Goal: Task Accomplishment & Management: Manage account settings

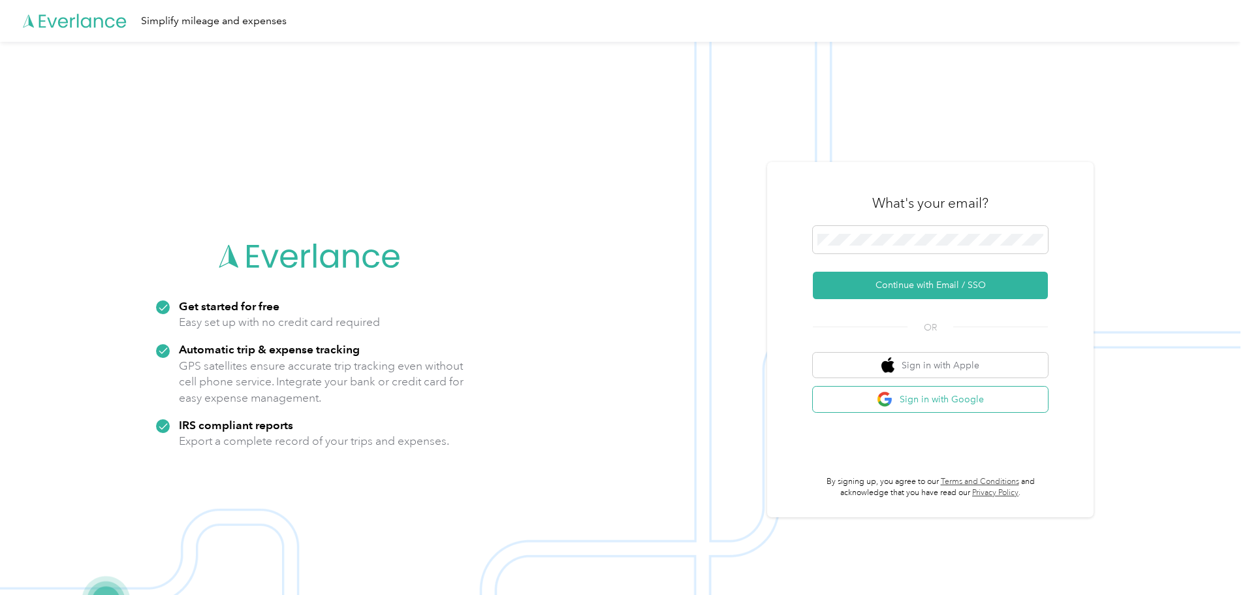
click at [939, 403] on button "Sign in with Google" at bounding box center [930, 398] width 235 height 25
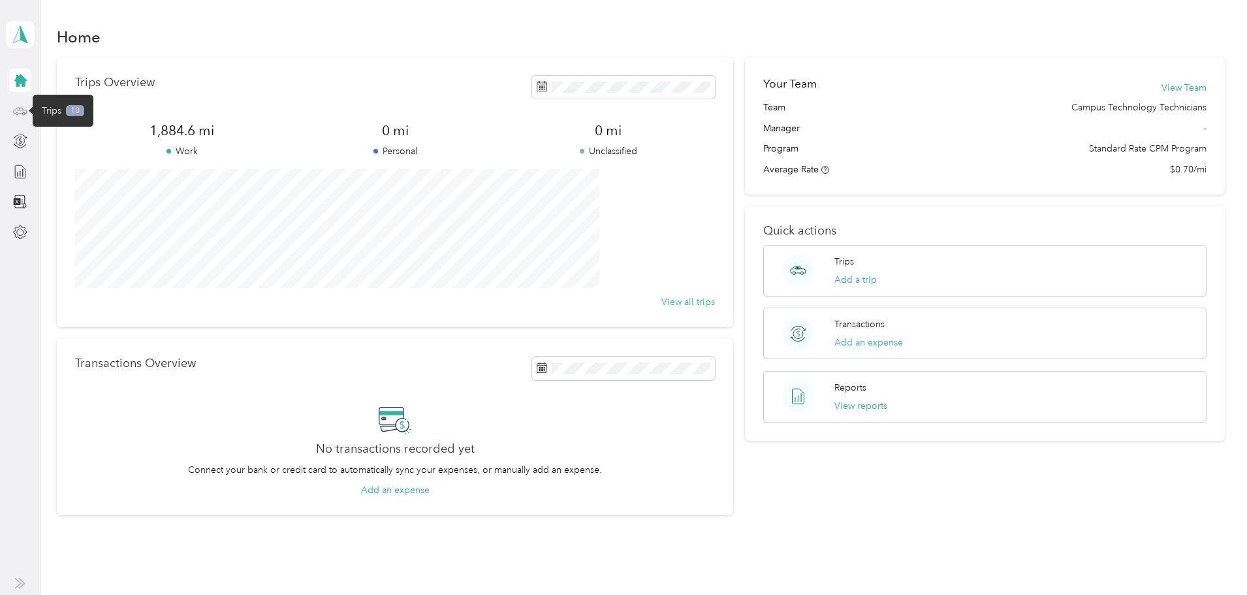
click at [20, 109] on icon at bounding box center [20, 111] width 14 height 14
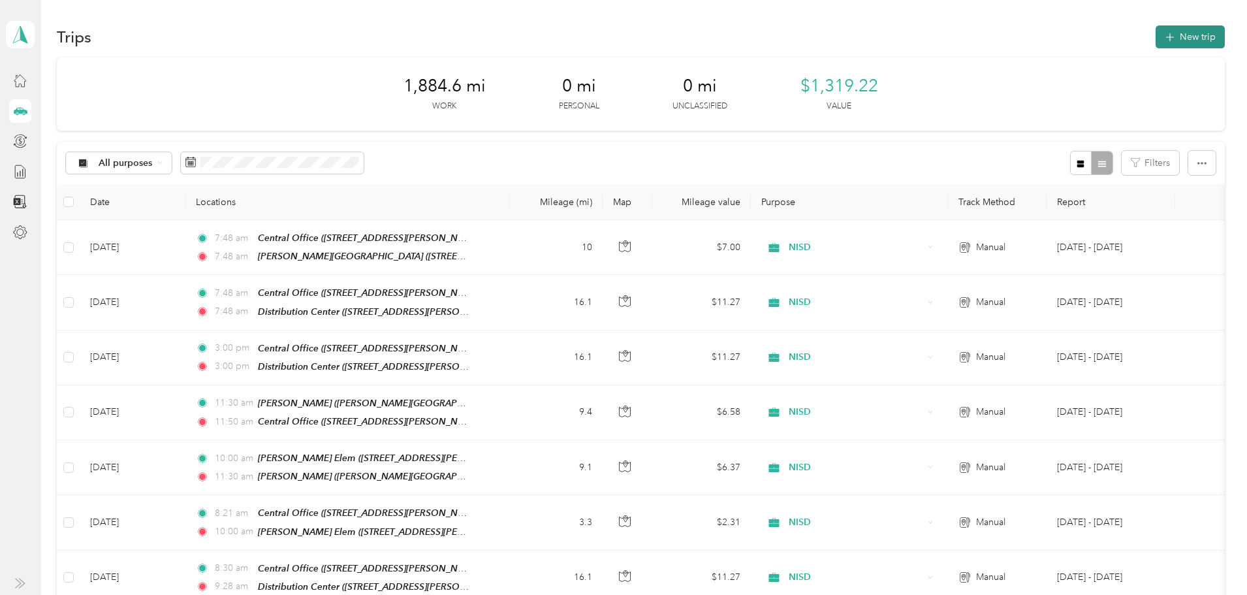
click at [1156, 38] on button "New trip" at bounding box center [1190, 36] width 69 height 23
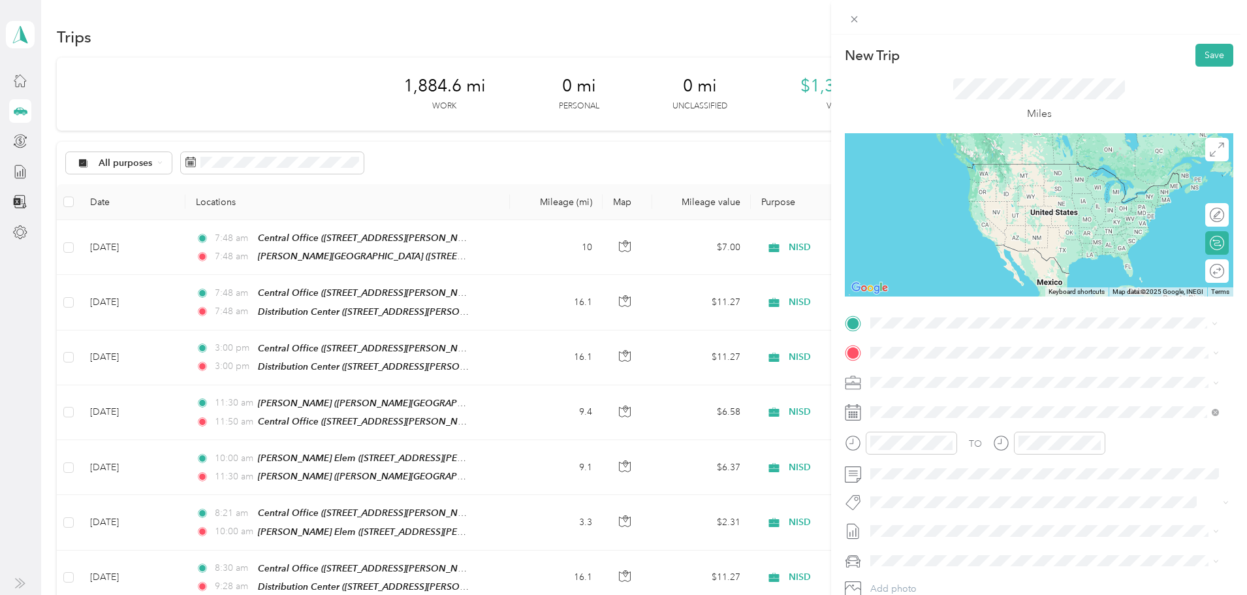
click at [966, 386] on div "TEAM Central Office [STREET_ADDRESS][PERSON_NAME][US_STATE]" at bounding box center [996, 385] width 203 height 32
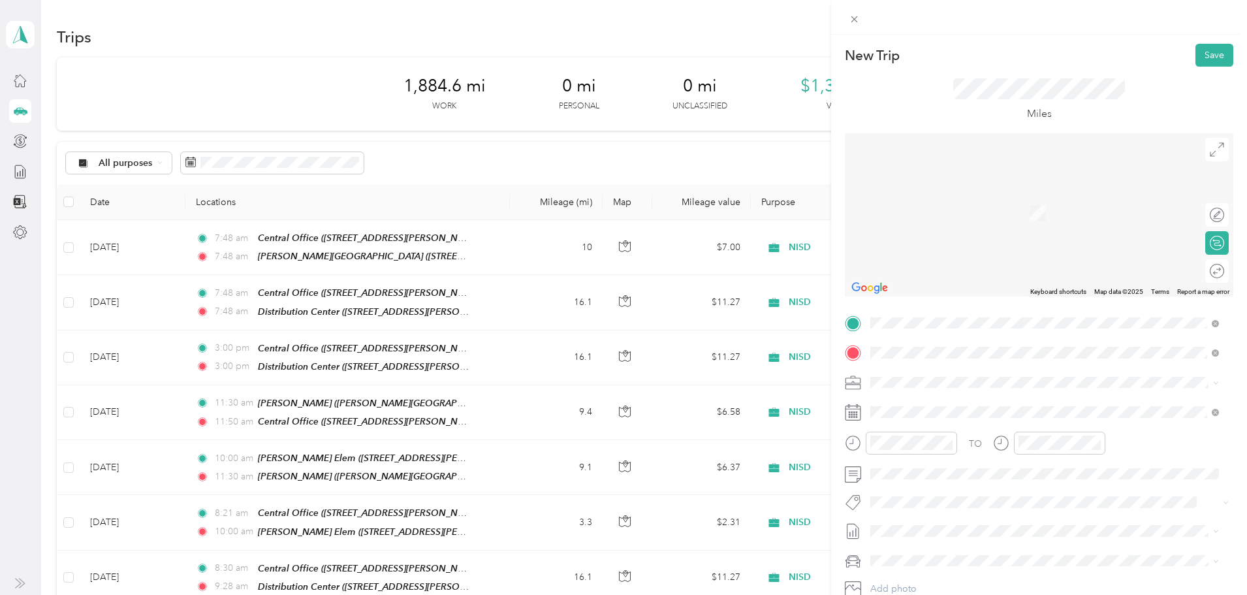
click at [953, 414] on div "TEAM WOF [STREET_ADDRESS][US_STATE]" at bounding box center [960, 414] width 131 height 32
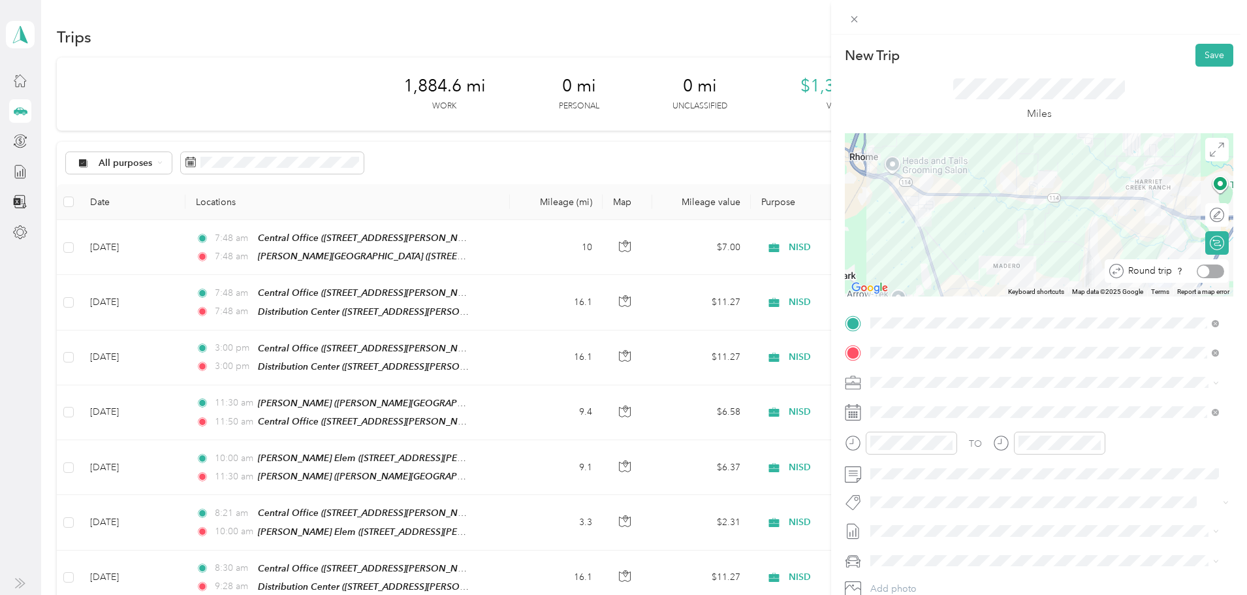
click at [1198, 272] on div at bounding box center [1204, 271] width 12 height 12
click at [1197, 54] on button "Save" at bounding box center [1214, 55] width 38 height 23
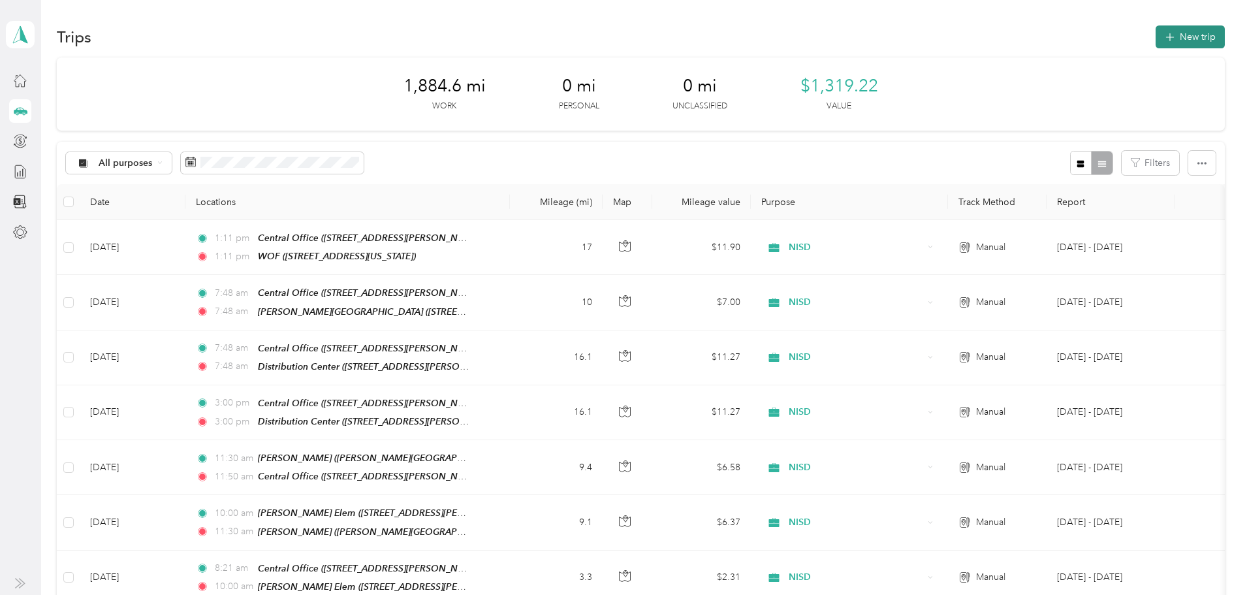
click at [1156, 40] on button "New trip" at bounding box center [1190, 36] width 69 height 23
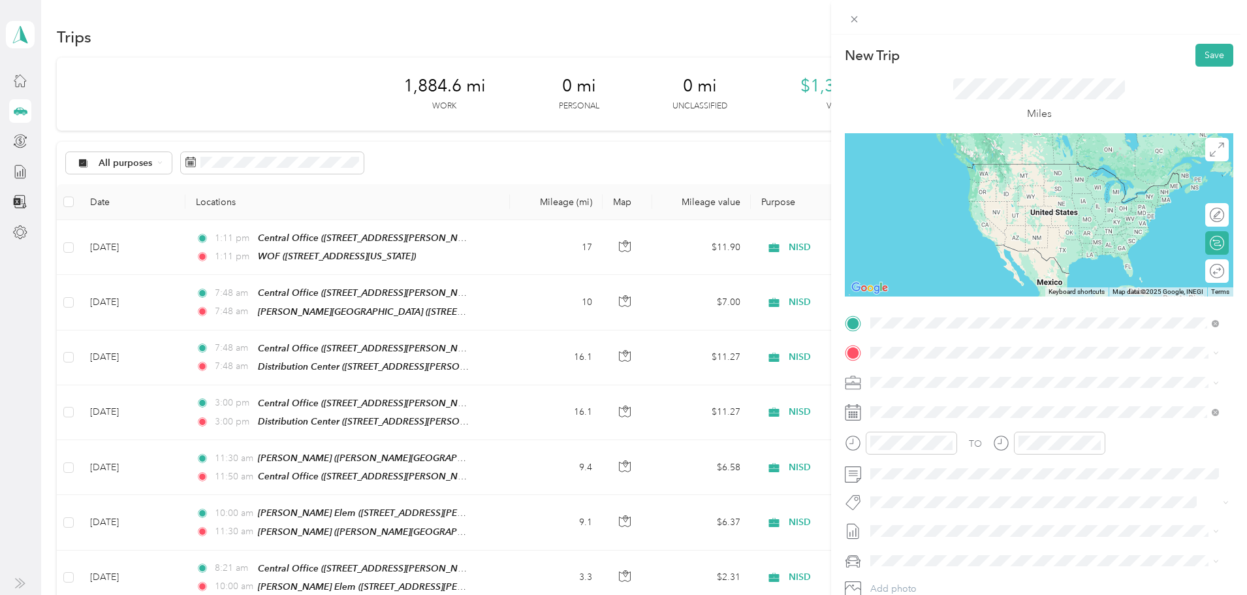
click at [985, 384] on div "TEAM Central Office [STREET_ADDRESS][PERSON_NAME][US_STATE]" at bounding box center [996, 385] width 203 height 32
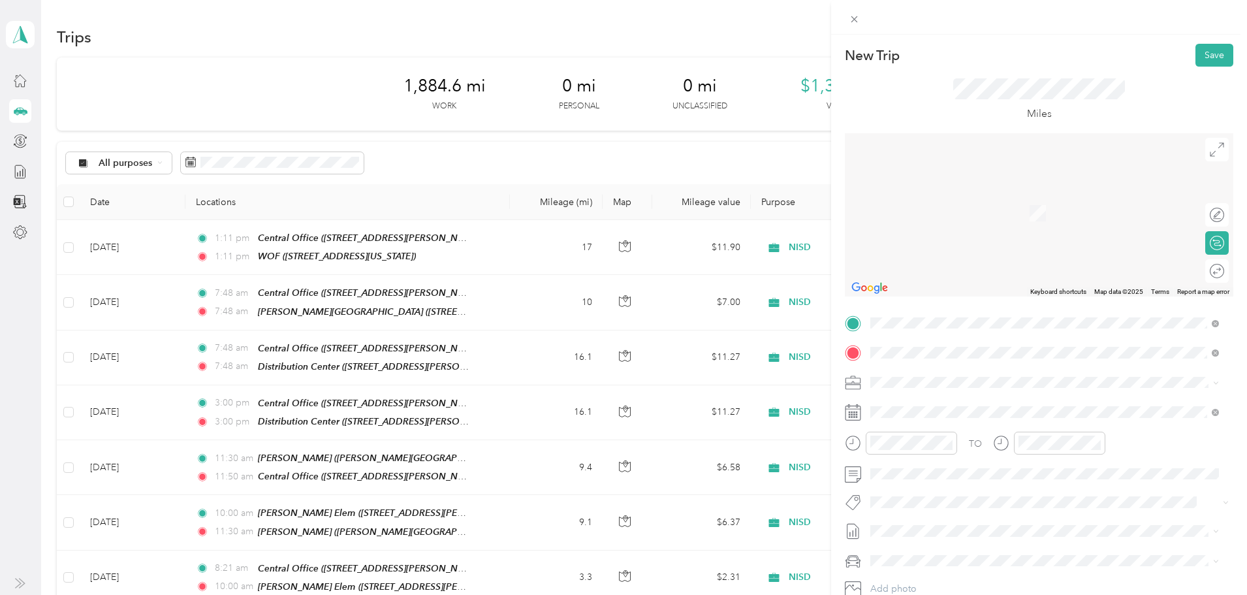
click at [962, 411] on div "TEAM [PERSON_NAME] [PERSON_NAME][GEOGRAPHIC_DATA], [US_STATE], [GEOGRAPHIC_DATA]" at bounding box center [960, 414] width 131 height 32
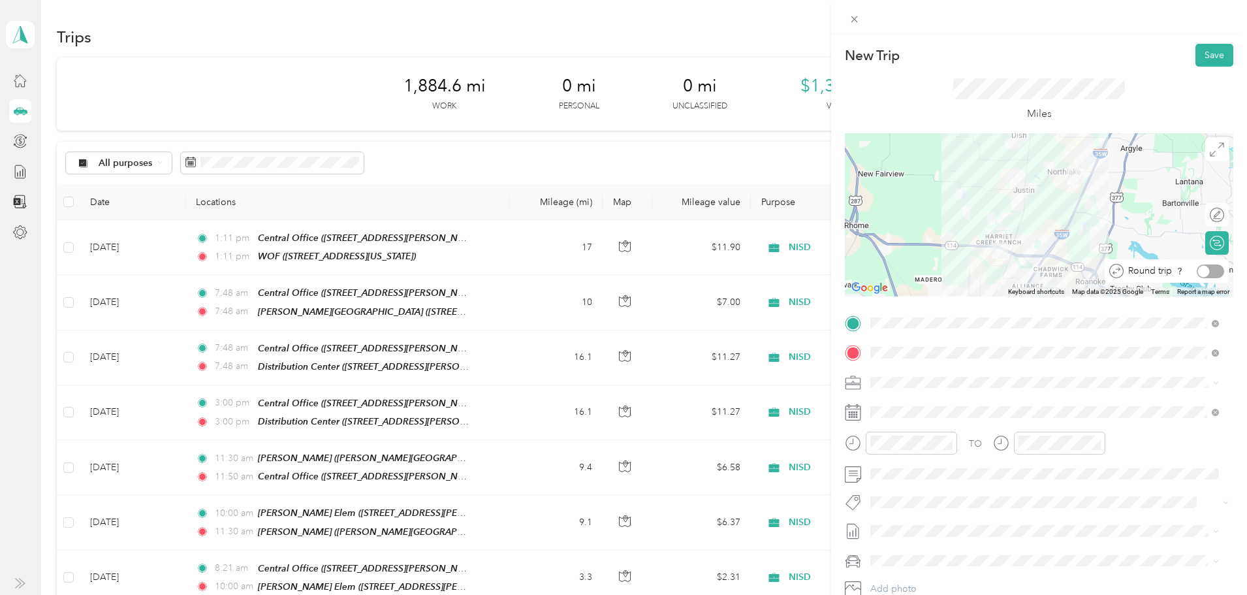
click at [1198, 273] on div at bounding box center [1204, 271] width 12 height 12
click at [1206, 58] on button "Save" at bounding box center [1214, 55] width 38 height 23
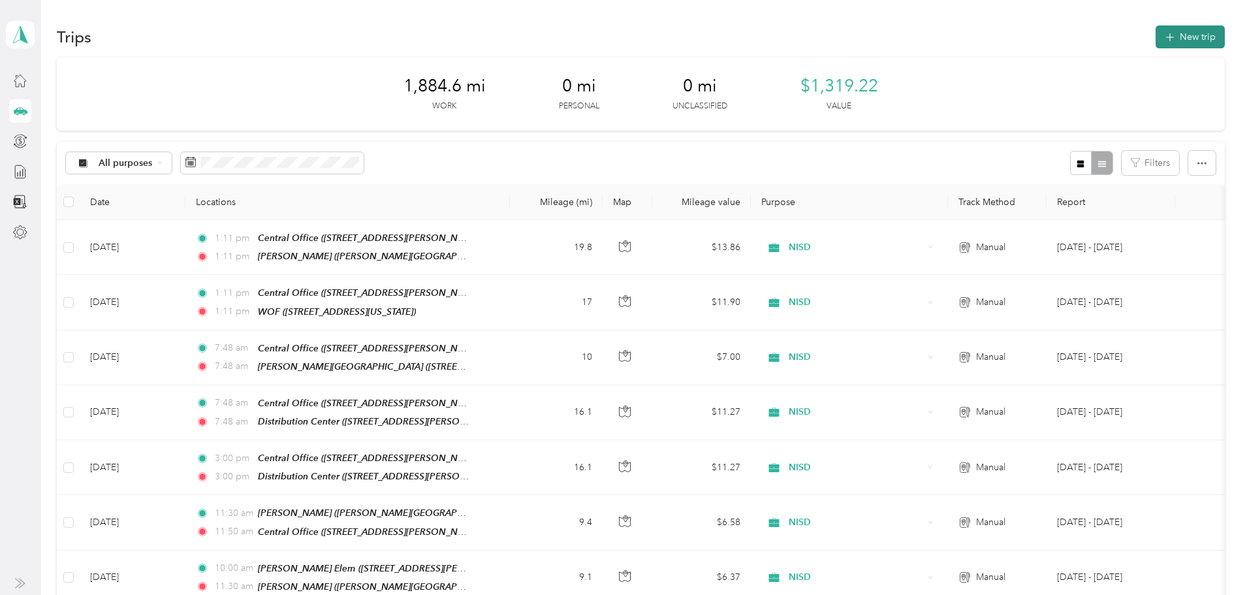
click at [1156, 36] on button "New trip" at bounding box center [1190, 36] width 69 height 23
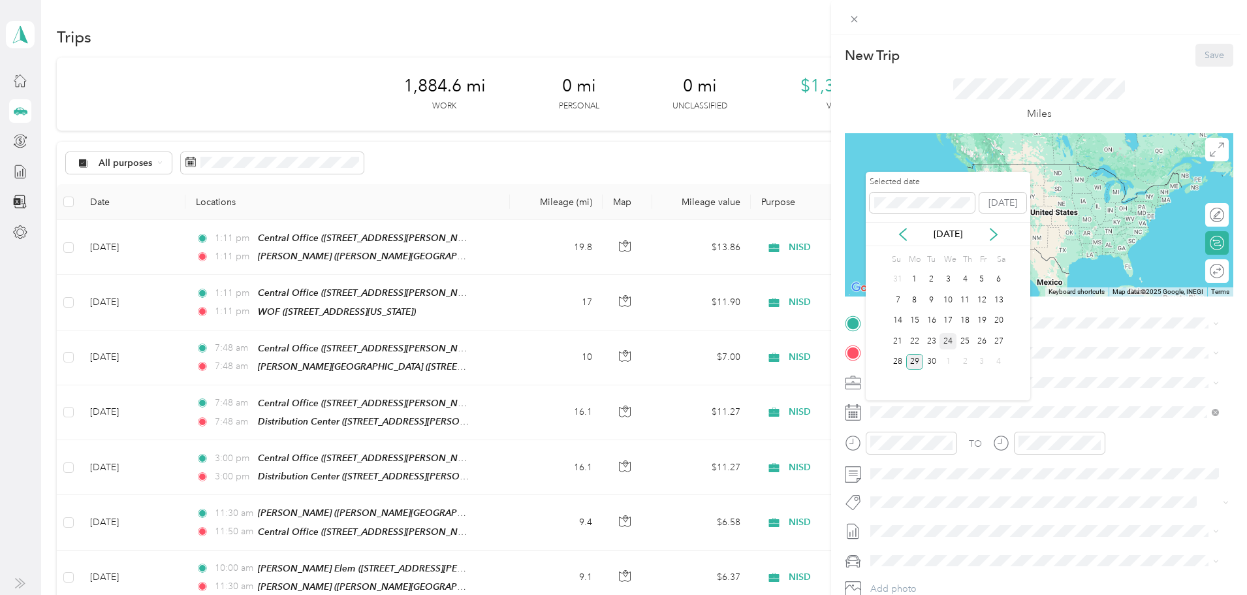
click at [951, 341] on div "24" at bounding box center [947, 341] width 17 height 16
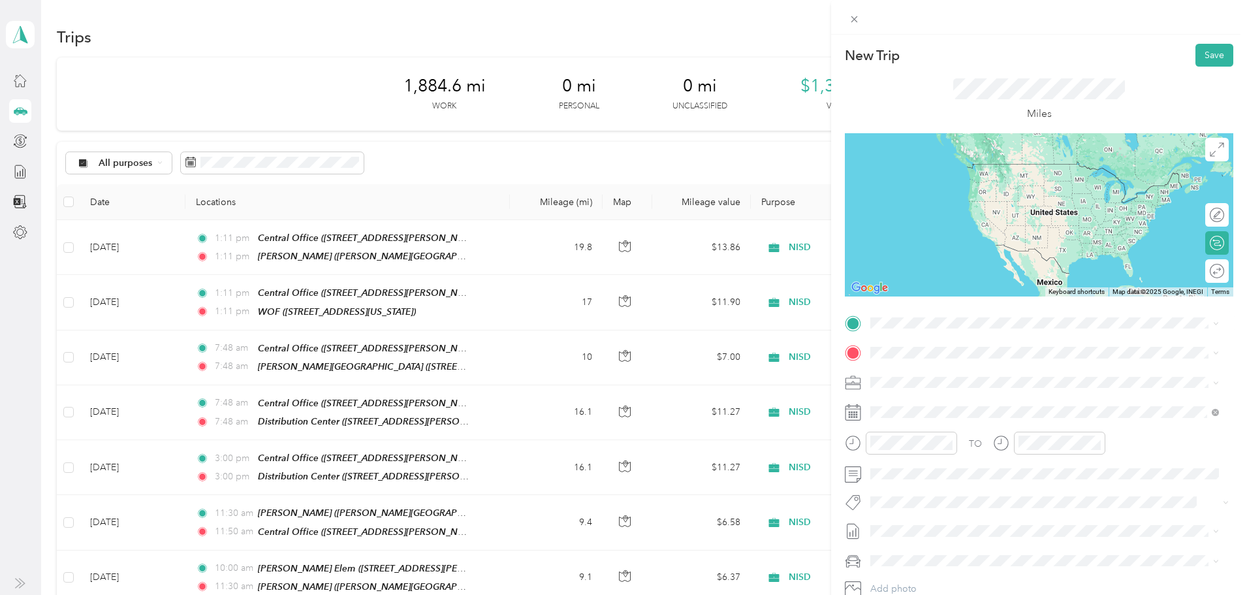
click at [971, 385] on div "TEAM Central Office [STREET_ADDRESS][PERSON_NAME][US_STATE]" at bounding box center [996, 379] width 203 height 32
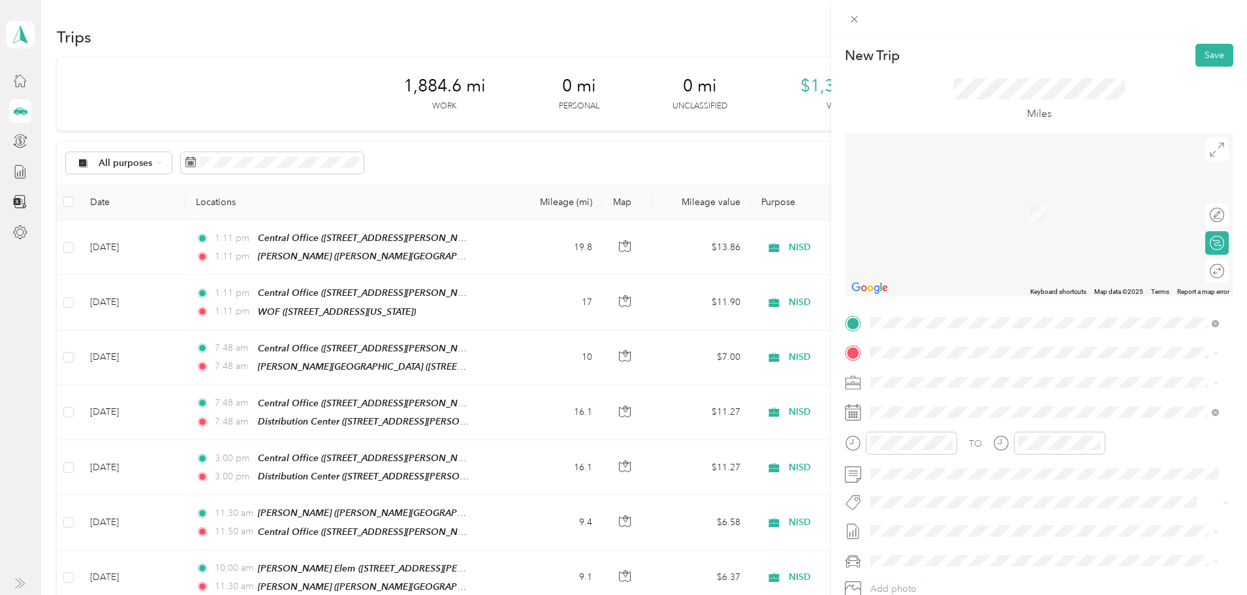
click at [967, 594] on div "New Trip Save This trip cannot be edited because it is either under review, app…" at bounding box center [620, 595] width 1240 height 0
click at [1198, 276] on div "Round trip" at bounding box center [1174, 271] width 101 height 14
click at [1195, 270] on div "Round trip" at bounding box center [1174, 271] width 101 height 14
click at [1189, 270] on div "Round trip" at bounding box center [1174, 271] width 101 height 14
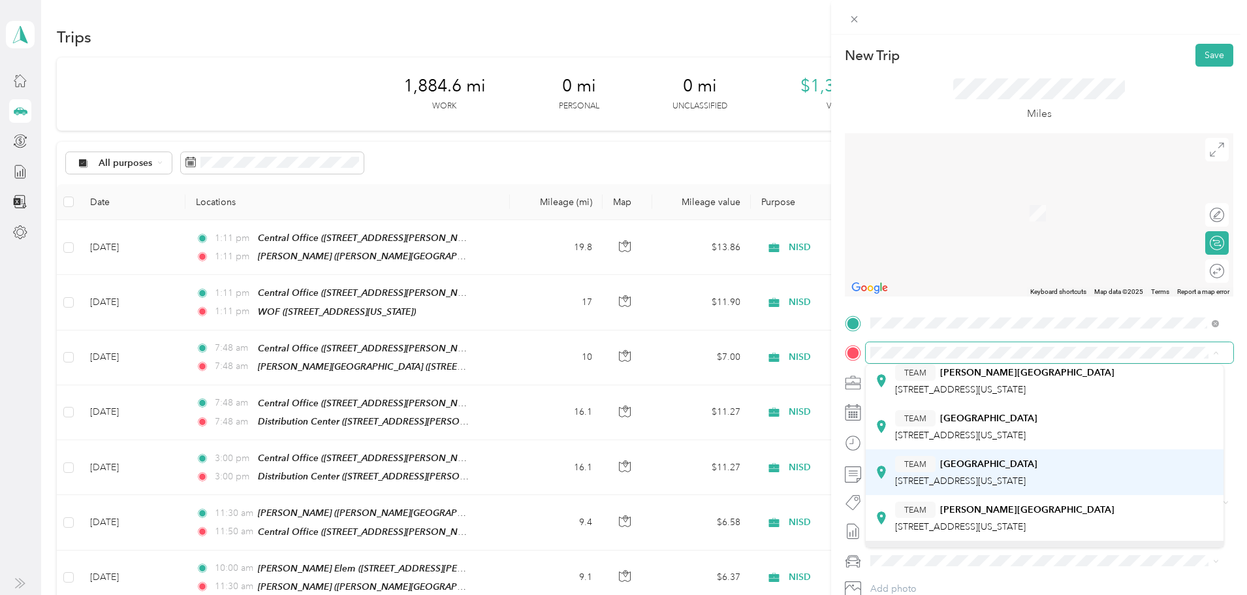
scroll to position [65, 0]
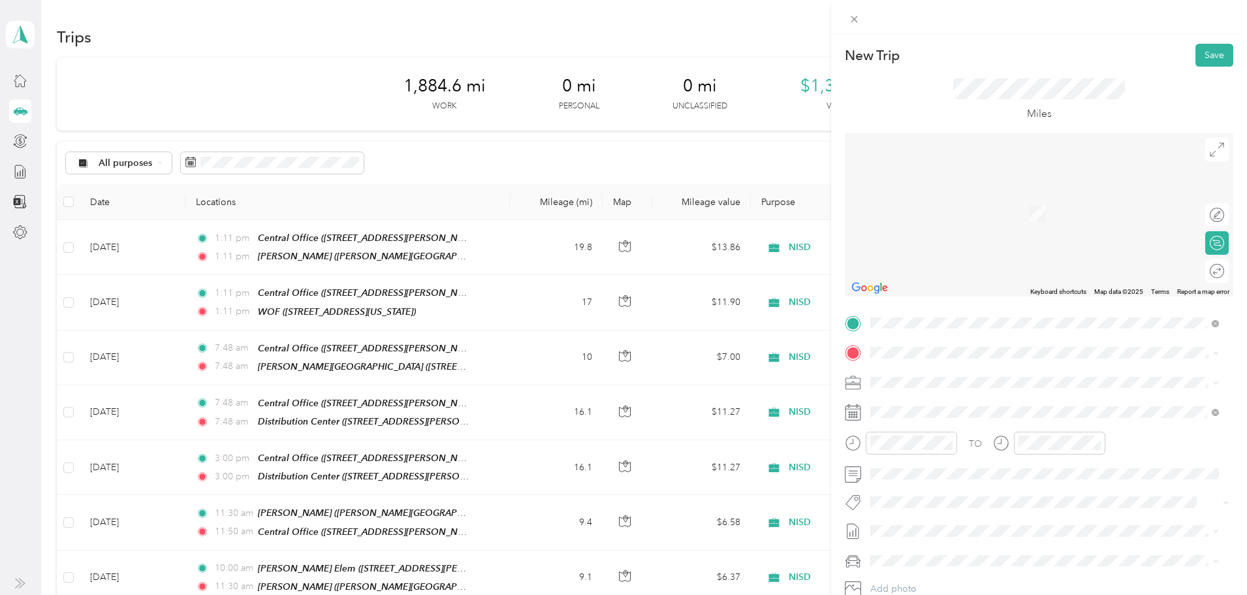
click at [971, 482] on div "TEAM [PERSON_NAME][GEOGRAPHIC_DATA] [STREET_ADDRESS][US_STATE]" at bounding box center [1004, 486] width 219 height 32
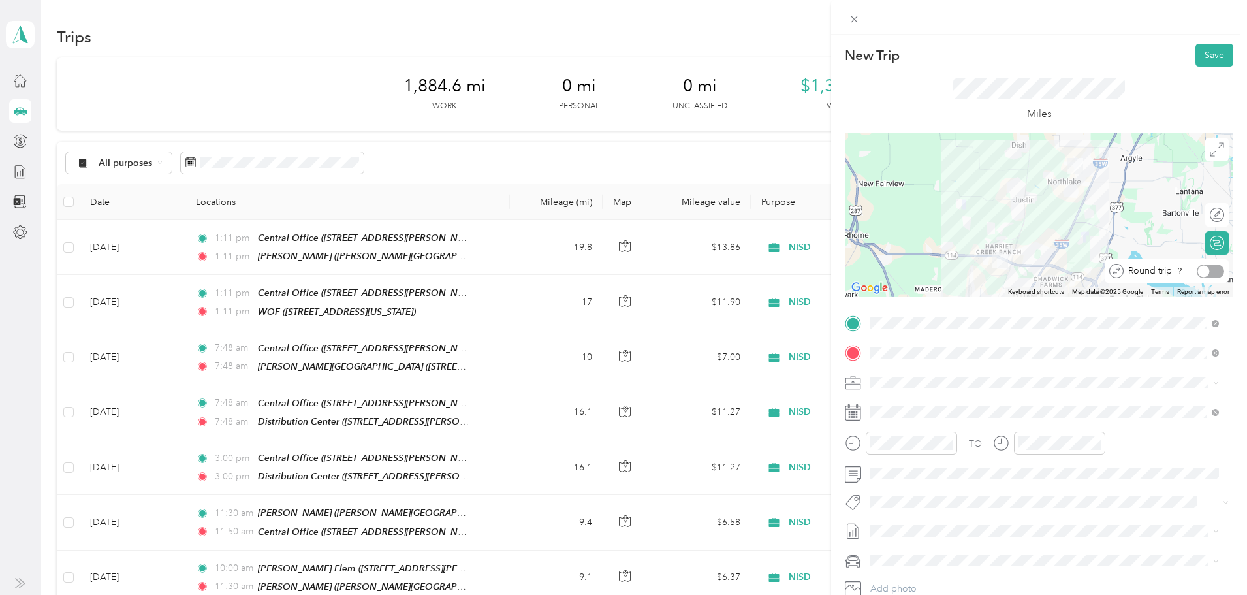
click at [1198, 274] on div at bounding box center [1204, 271] width 12 height 12
click at [1206, 54] on button "Save" at bounding box center [1214, 55] width 38 height 23
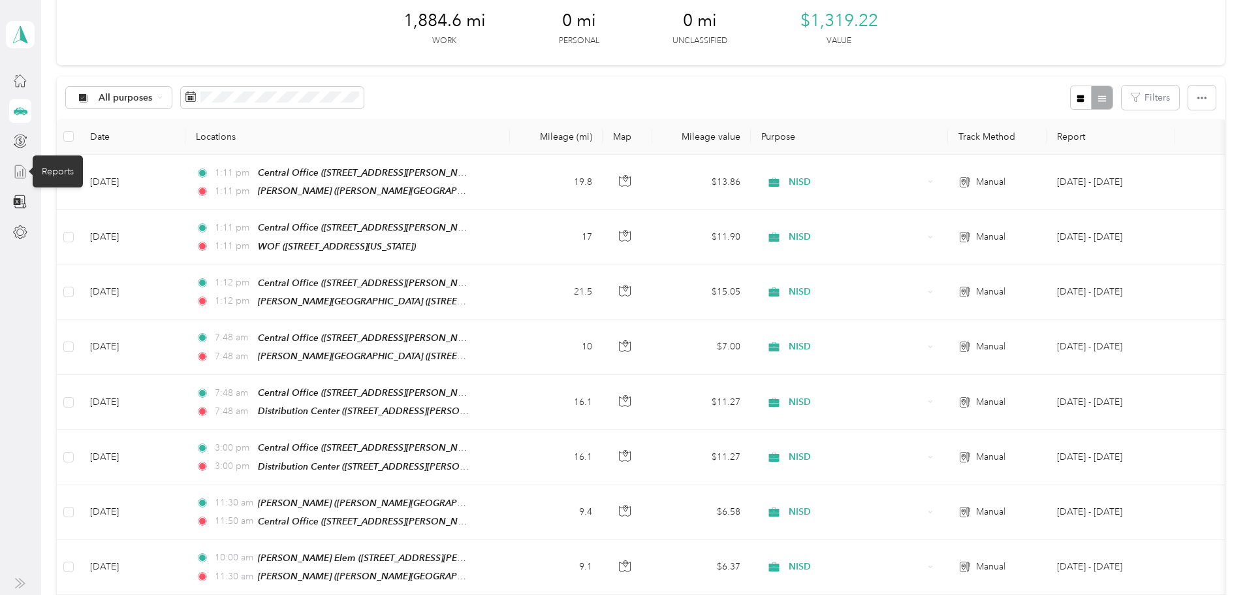
click at [20, 174] on icon at bounding box center [20, 172] width 14 height 14
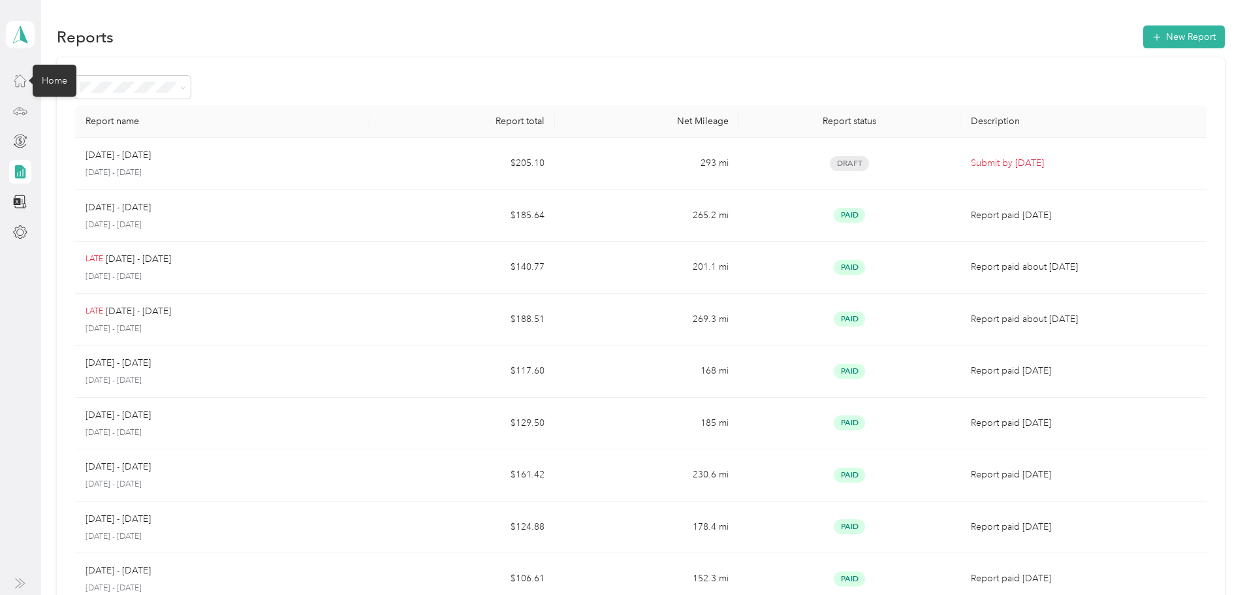
click at [17, 79] on icon at bounding box center [20, 80] width 14 height 14
